Goal: Task Accomplishment & Management: Use online tool/utility

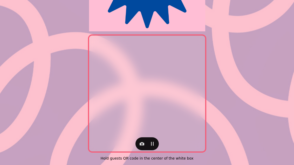
scroll to position [107, 0]
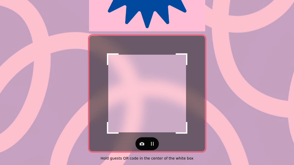
click at [142, 141] on icon "button" at bounding box center [141, 143] width 5 height 5
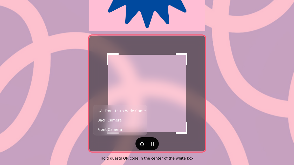
click at [131, 117] on button "Back Camera" at bounding box center [119, 120] width 51 height 9
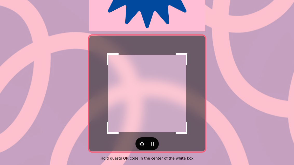
scroll to position [107, 0]
click at [141, 145] on button "button" at bounding box center [142, 144] width 10 height 10
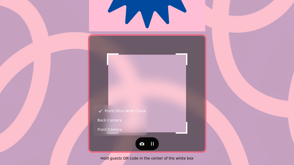
click at [128, 120] on button "Back Camera" at bounding box center [119, 120] width 51 height 9
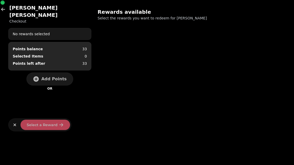
click at [57, 77] on span "Add Points" at bounding box center [53, 79] width 25 height 4
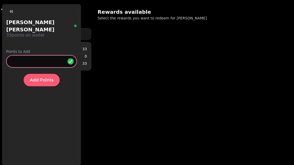
click at [47, 55] on input "*" at bounding box center [41, 61] width 71 height 12
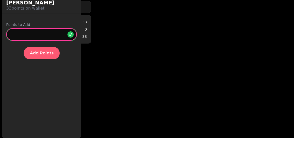
type input "**"
click at [45, 78] on span "Add Points" at bounding box center [42, 80] width 24 height 4
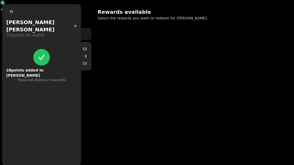
click at [101, 90] on div "[PERSON_NAME] Checkout No rewards selected Points balance 33 Selected Items 0 P…" at bounding box center [147, 82] width 294 height 165
